Goal: Task Accomplishment & Management: Manage account settings

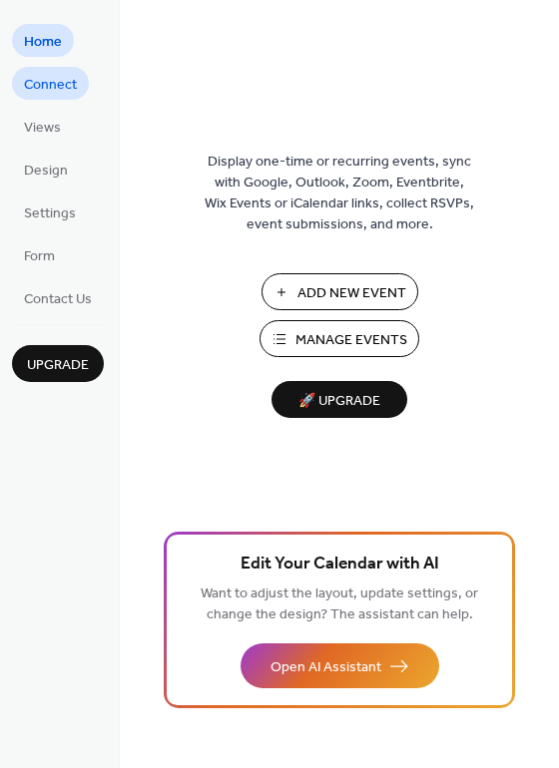
click at [58, 86] on span "Connect" at bounding box center [50, 85] width 53 height 21
click at [47, 85] on span "Connect" at bounding box center [50, 85] width 53 height 21
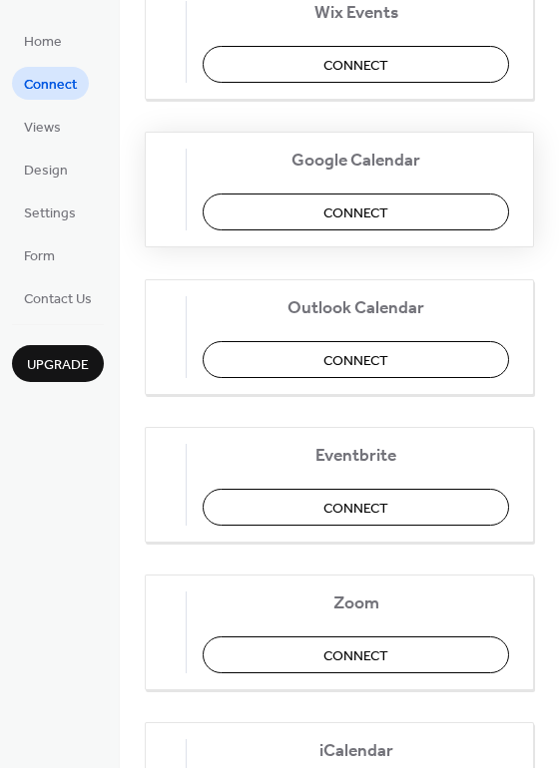
scroll to position [299, 0]
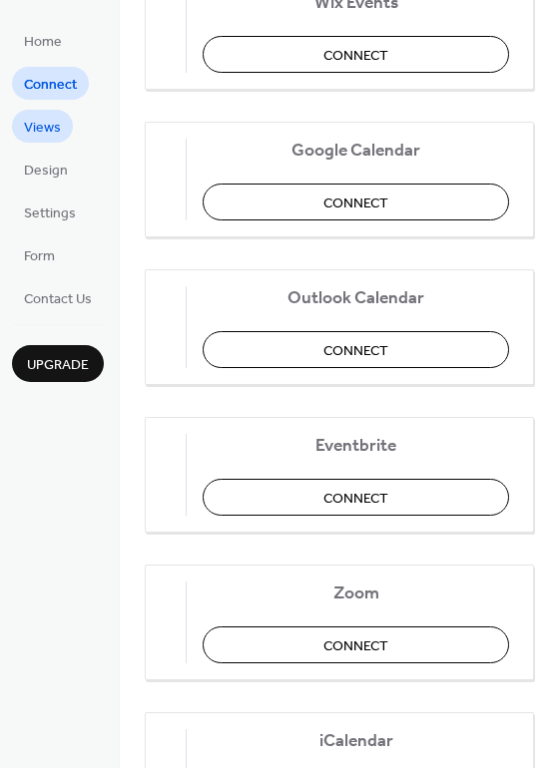
click at [32, 128] on span "Views" at bounding box center [42, 128] width 37 height 21
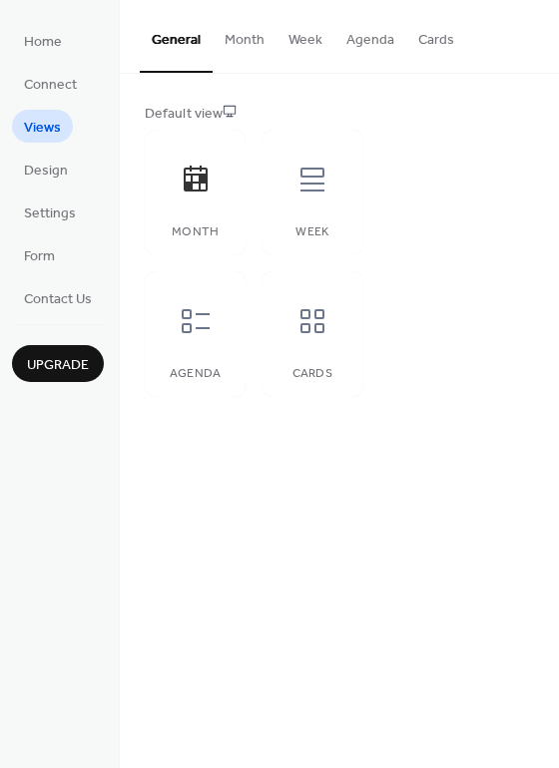
click at [242, 50] on button "Month" at bounding box center [245, 35] width 64 height 71
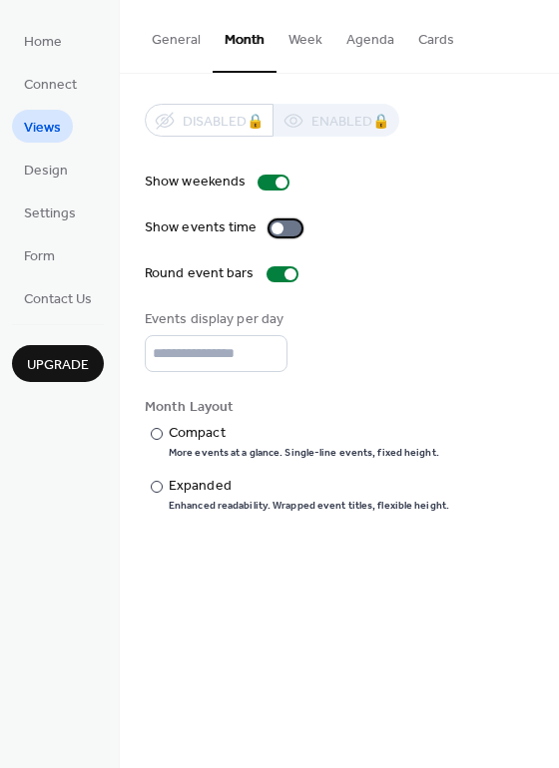
click at [278, 222] on div at bounding box center [285, 228] width 32 height 16
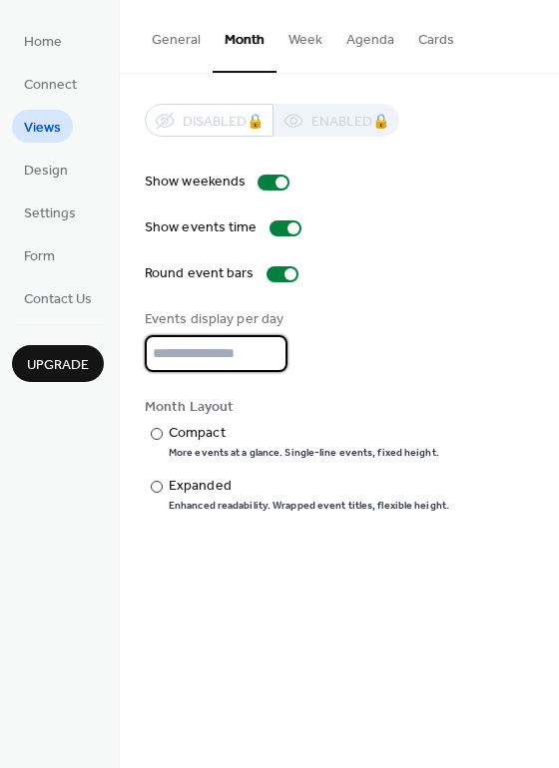
click at [220, 359] on input "*" at bounding box center [216, 353] width 143 height 37
click at [263, 345] on input "*" at bounding box center [216, 353] width 143 height 37
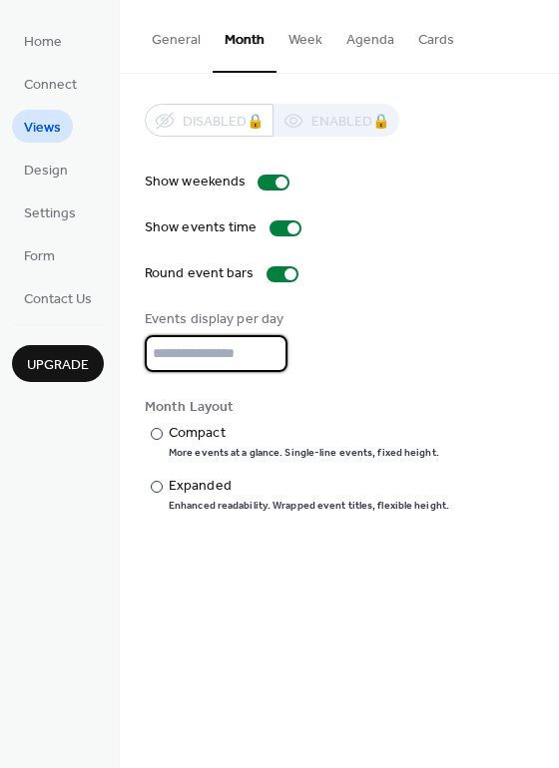
click at [263, 345] on input "*" at bounding box center [216, 353] width 143 height 37
type input "**"
click at [265, 344] on input "**" at bounding box center [216, 353] width 143 height 37
click at [368, 375] on div "Show weekends Show events time Round event bars Events display per day ** Month…" at bounding box center [339, 342] width 389 height 341
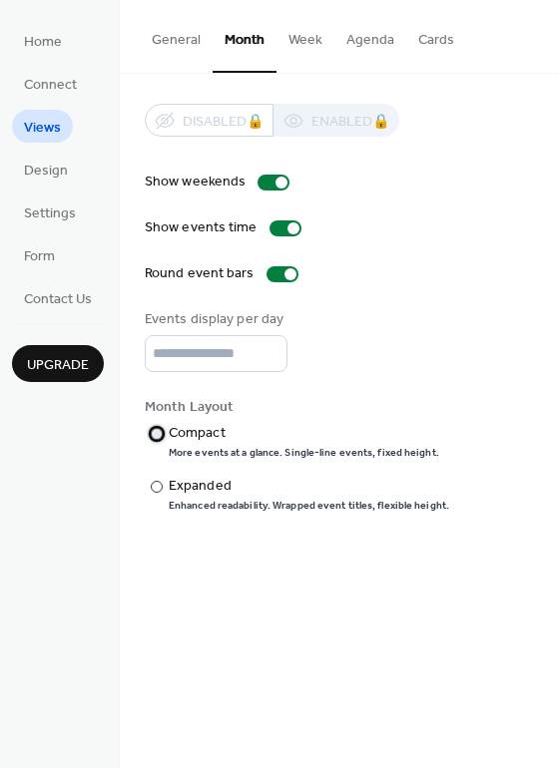
click at [159, 434] on div at bounding box center [157, 434] width 12 height 12
click at [36, 171] on span "Design" at bounding box center [46, 171] width 44 height 21
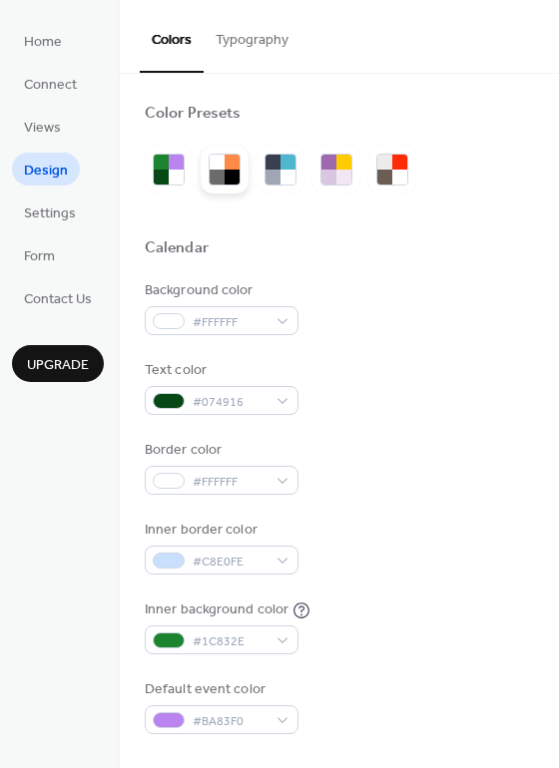
drag, startPoint x: 159, startPoint y: 163, endPoint x: 215, endPoint y: 170, distance: 56.3
click at [215, 170] on div at bounding box center [217, 177] width 15 height 15
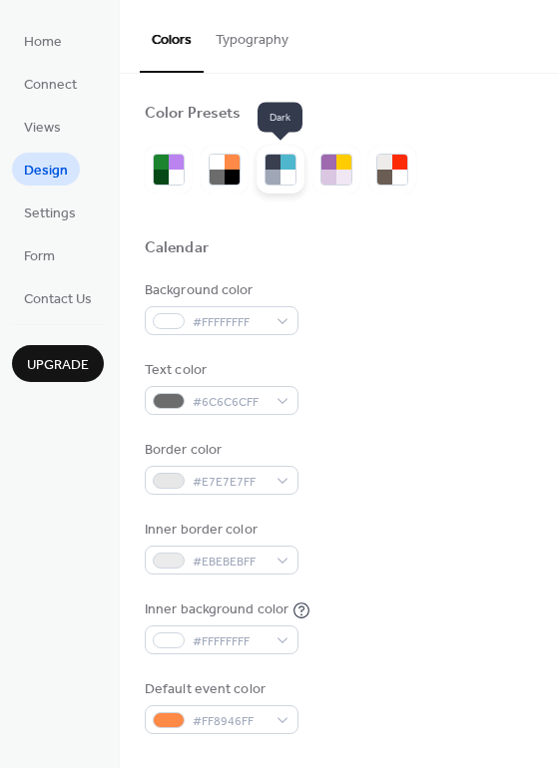
click at [299, 177] on div at bounding box center [280, 170] width 48 height 48
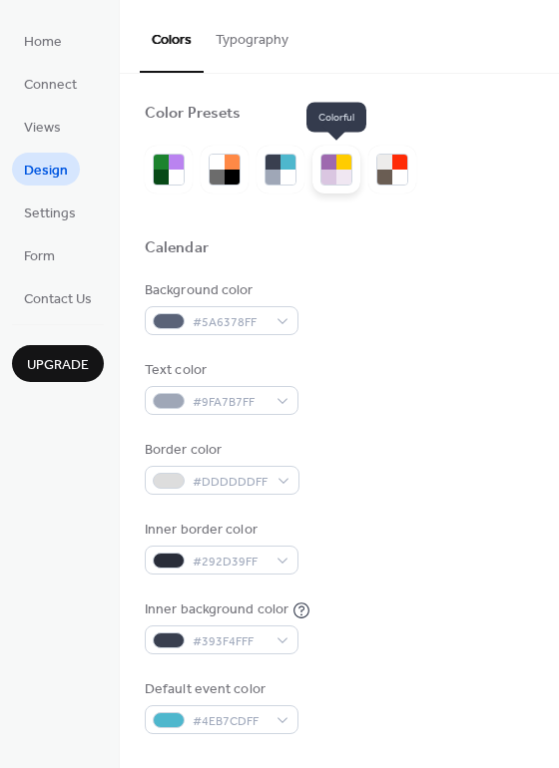
click at [329, 172] on div at bounding box center [328, 177] width 15 height 15
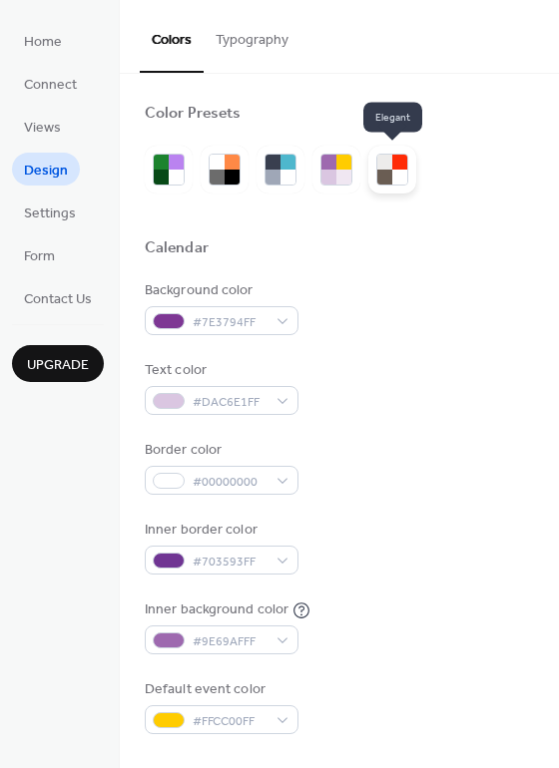
click at [381, 179] on div at bounding box center [384, 177] width 15 height 15
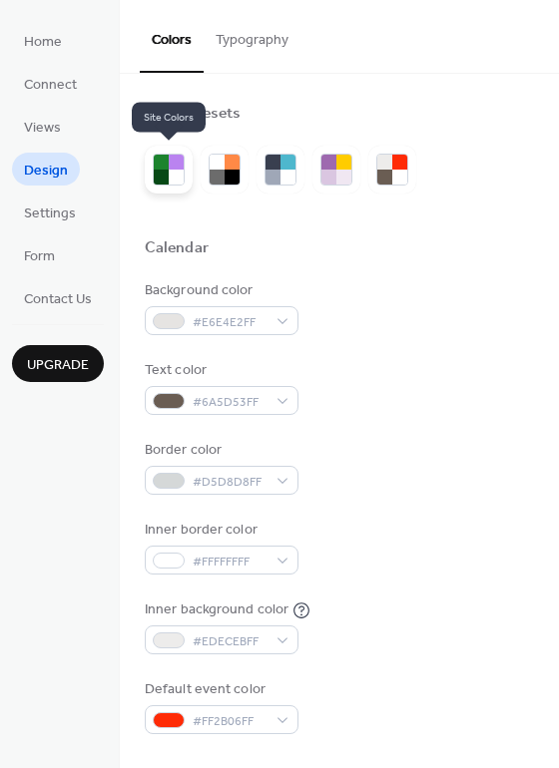
click at [156, 181] on div at bounding box center [161, 177] width 15 height 15
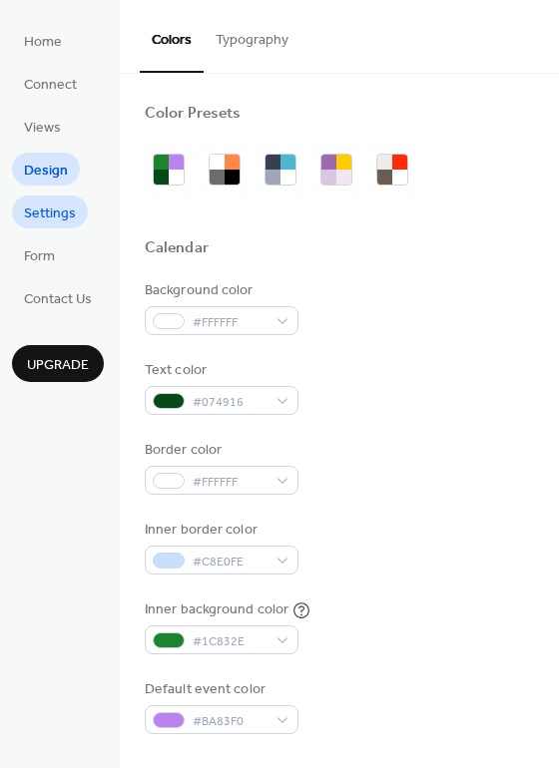
click at [40, 220] on span "Settings" at bounding box center [50, 214] width 52 height 21
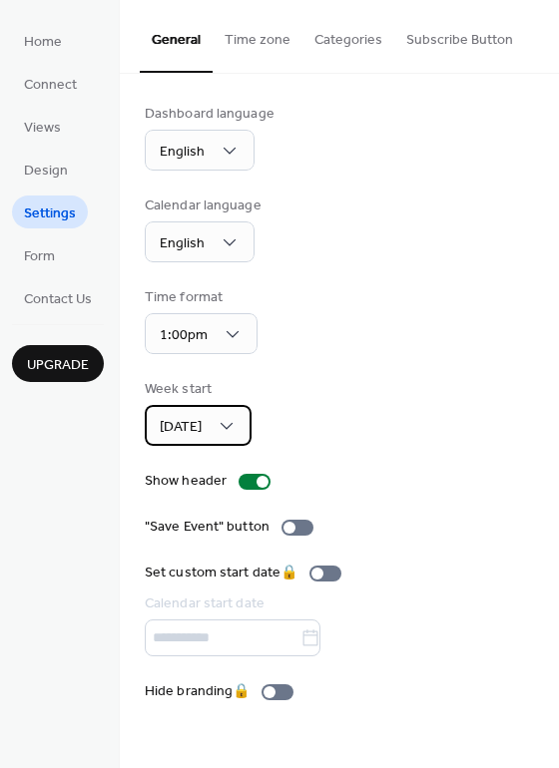
click at [222, 412] on div "Sunday" at bounding box center [198, 425] width 107 height 41
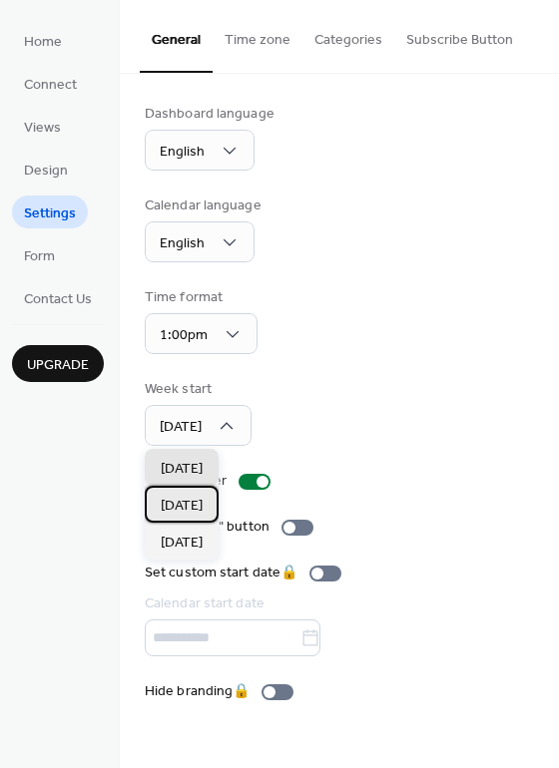
click at [195, 497] on span "Monday" at bounding box center [182, 506] width 42 height 21
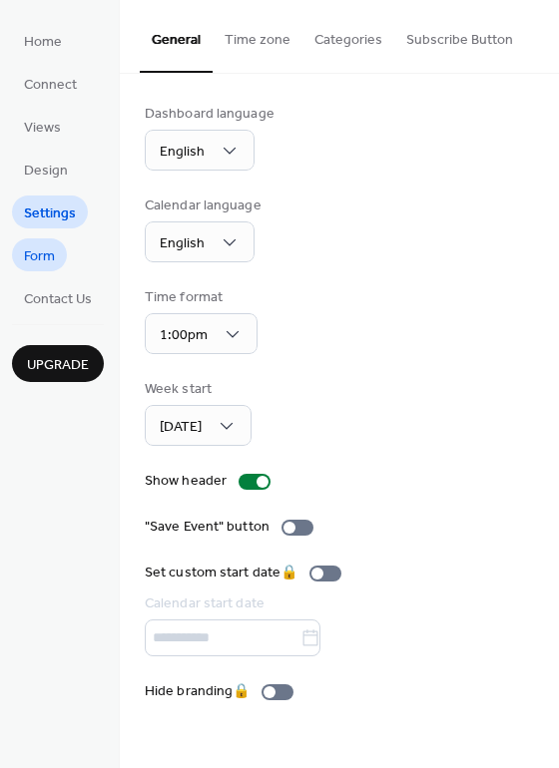
click at [27, 258] on span "Form" at bounding box center [39, 256] width 31 height 21
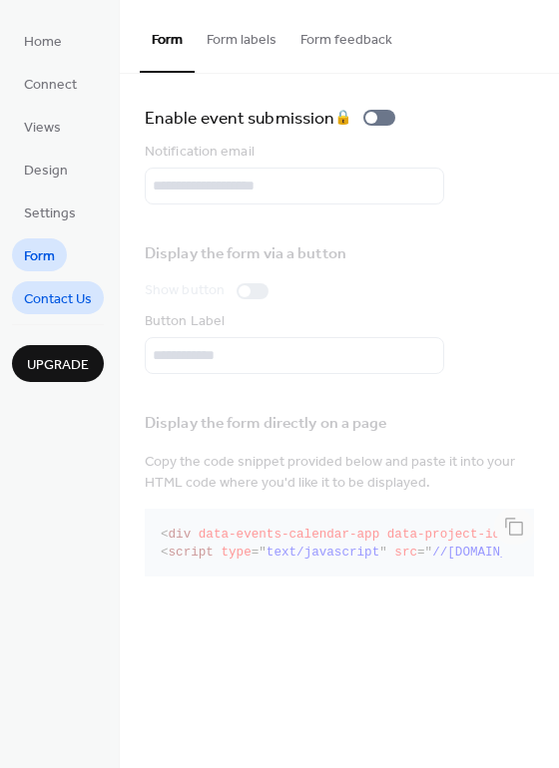
click at [28, 296] on span "Contact Us" at bounding box center [58, 299] width 68 height 21
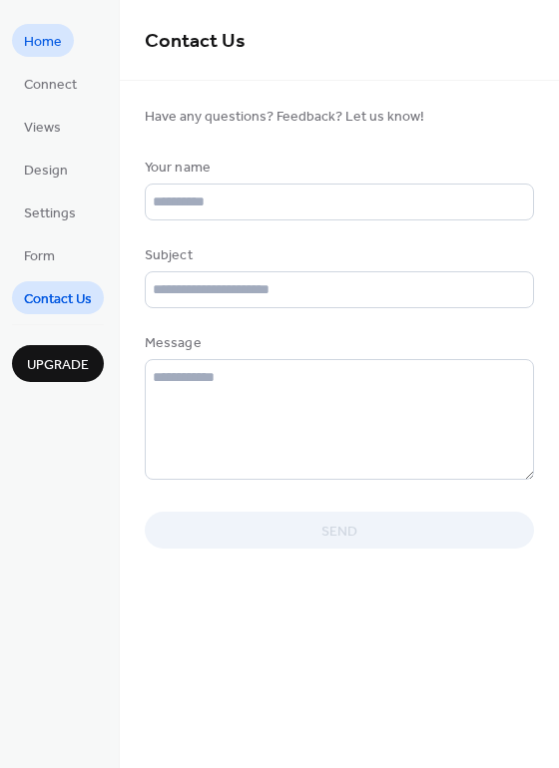
click at [37, 45] on span "Home" at bounding box center [43, 42] width 38 height 21
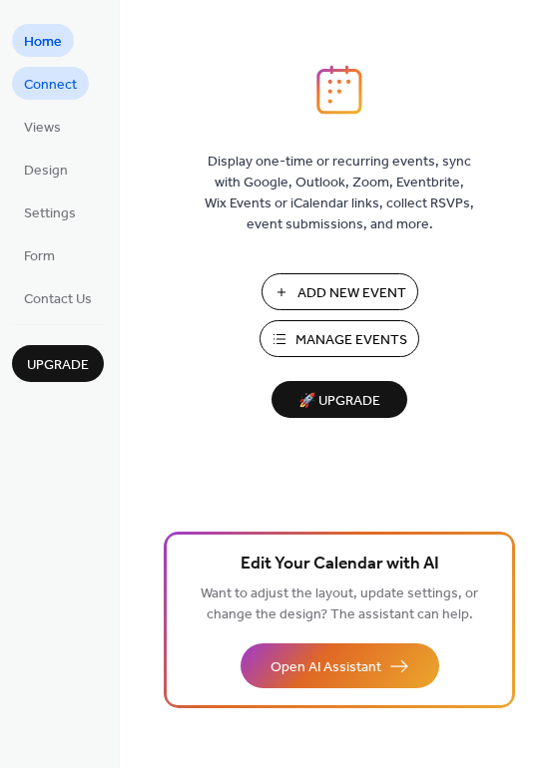
click at [47, 91] on span "Connect" at bounding box center [50, 85] width 53 height 21
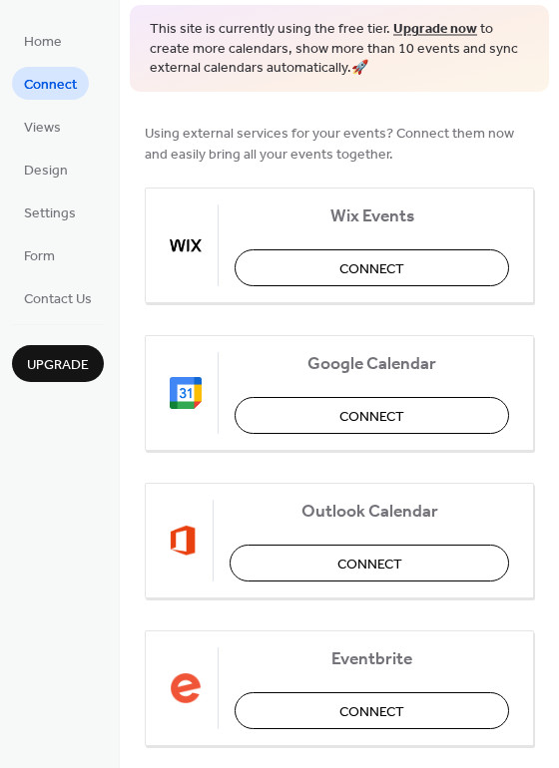
scroll to position [100, 0]
